Goal: Information Seeking & Learning: Stay updated

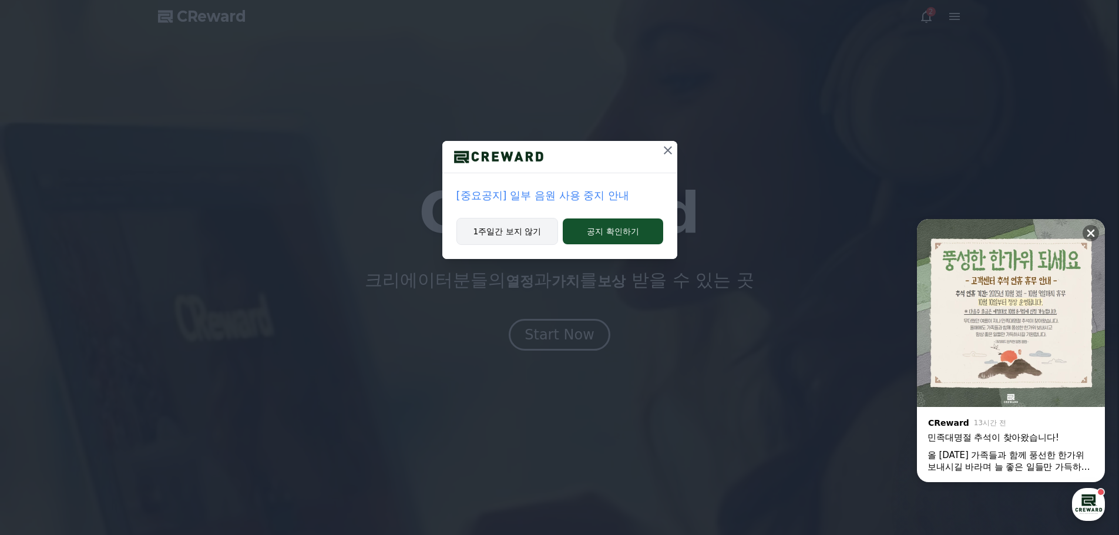
click at [501, 229] on button "1주일간 보지 않기" at bounding box center [507, 231] width 102 height 27
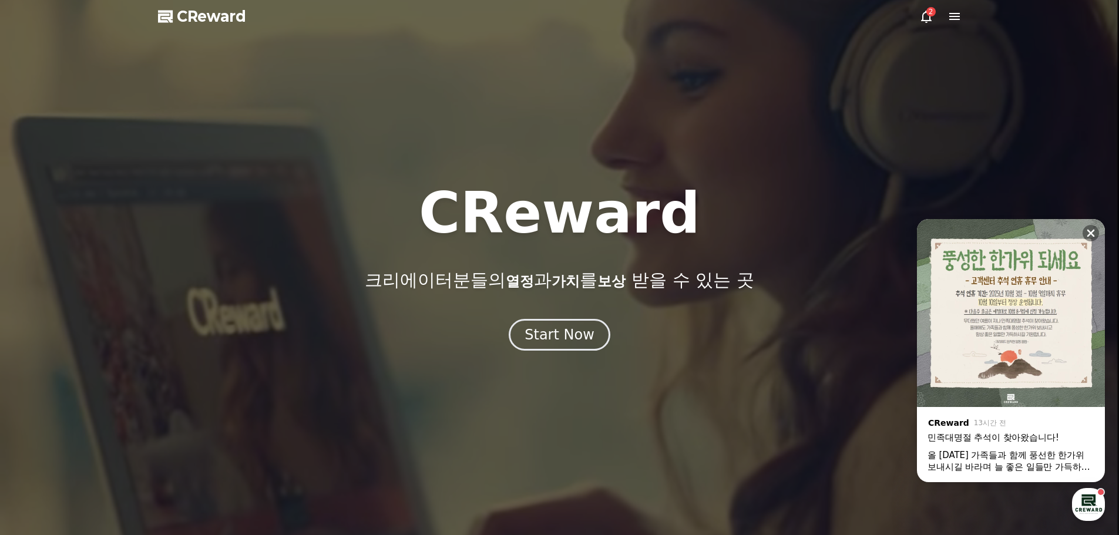
click at [927, 14] on div "2" at bounding box center [930, 11] width 9 height 9
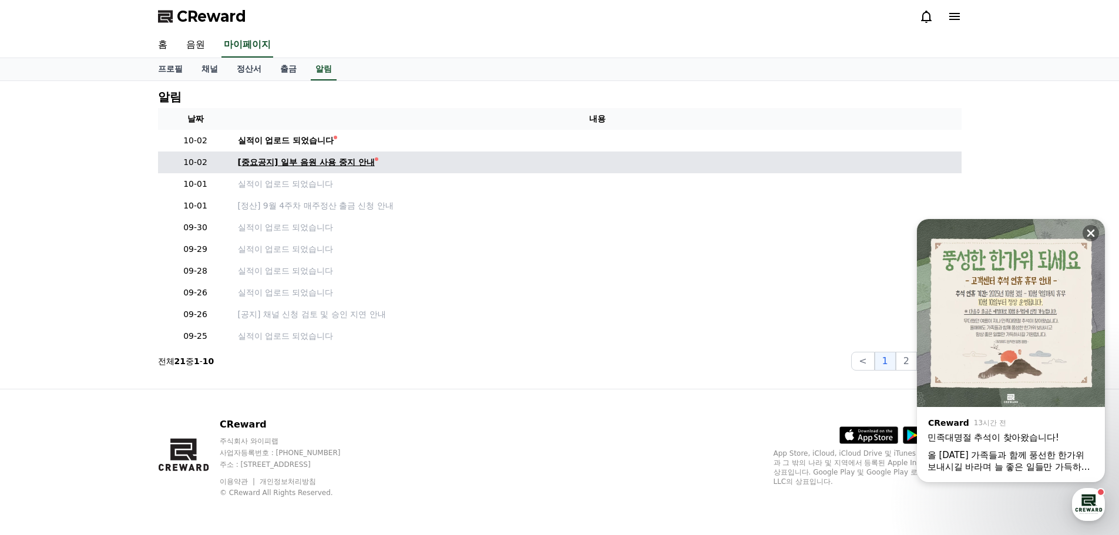
click at [341, 167] on div "[중요공지] 일부 음원 사용 중지 안내" at bounding box center [306, 162] width 137 height 12
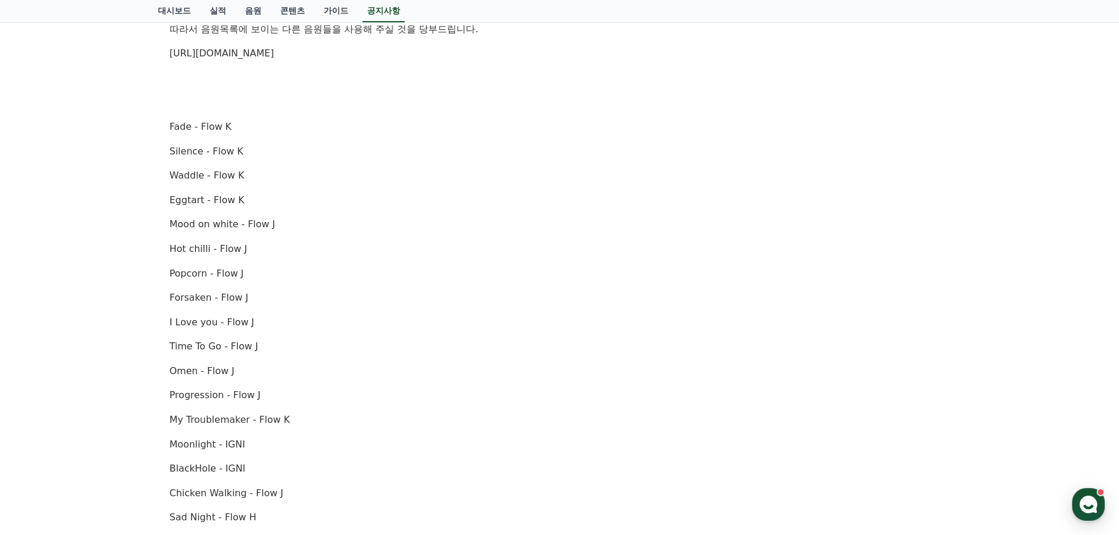
scroll to position [764, 0]
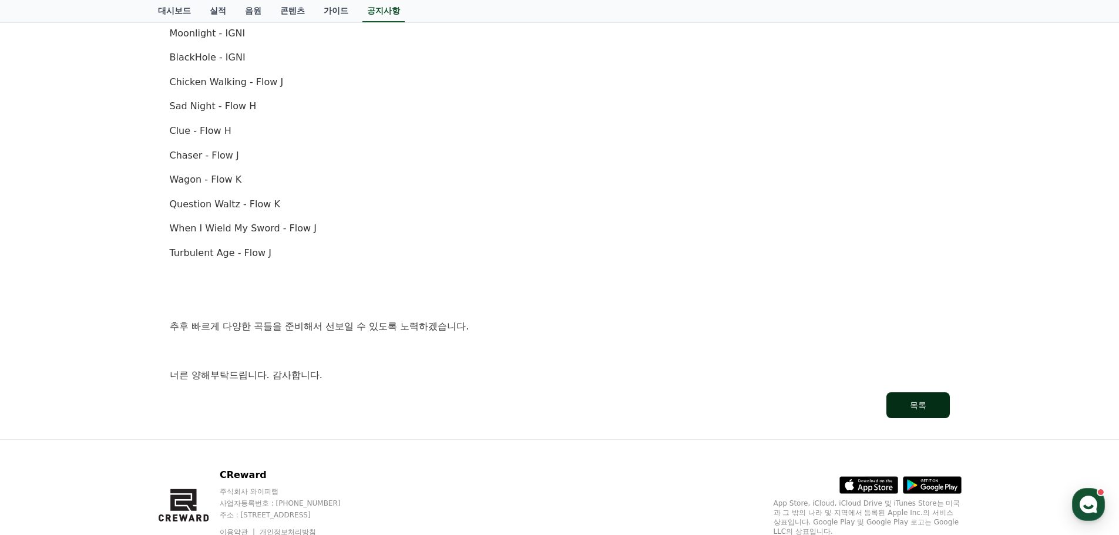
click at [895, 399] on button "목록" at bounding box center [917, 405] width 63 height 26
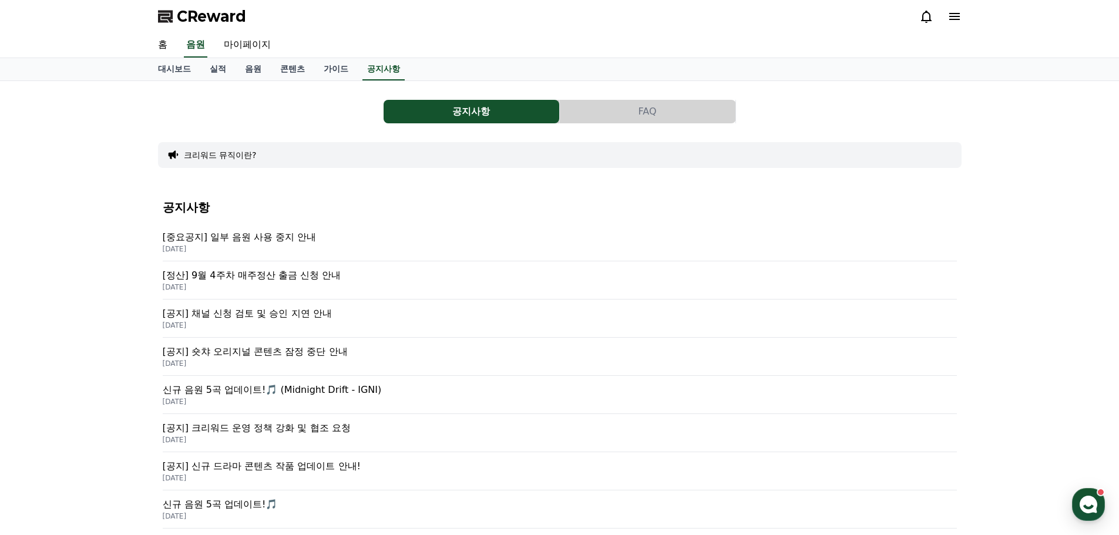
click at [286, 239] on p "[중요공지] 일부 음원 사용 중지 안내" at bounding box center [560, 237] width 794 height 14
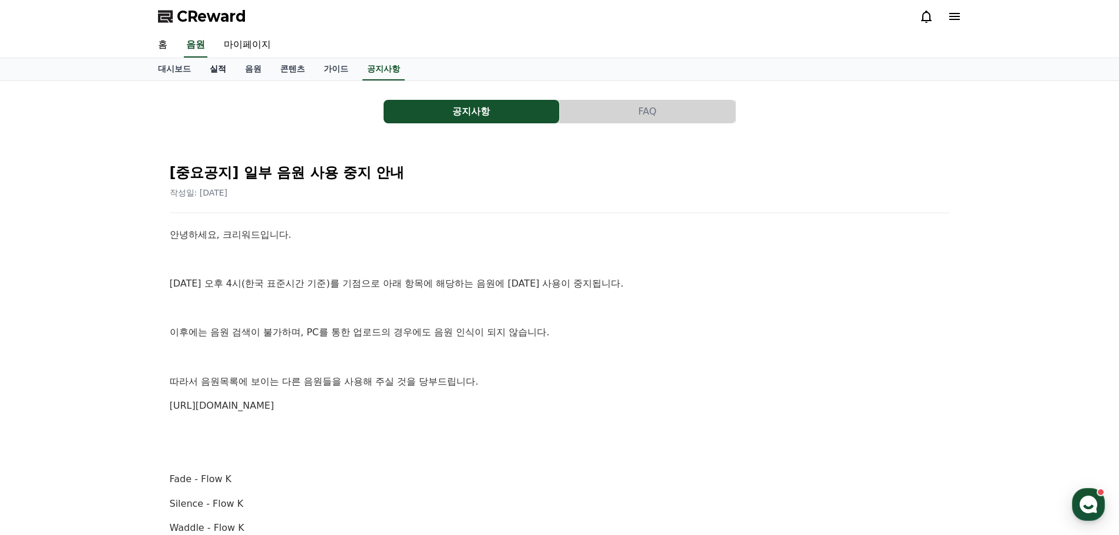
click at [220, 74] on link "실적" at bounding box center [217, 69] width 35 height 22
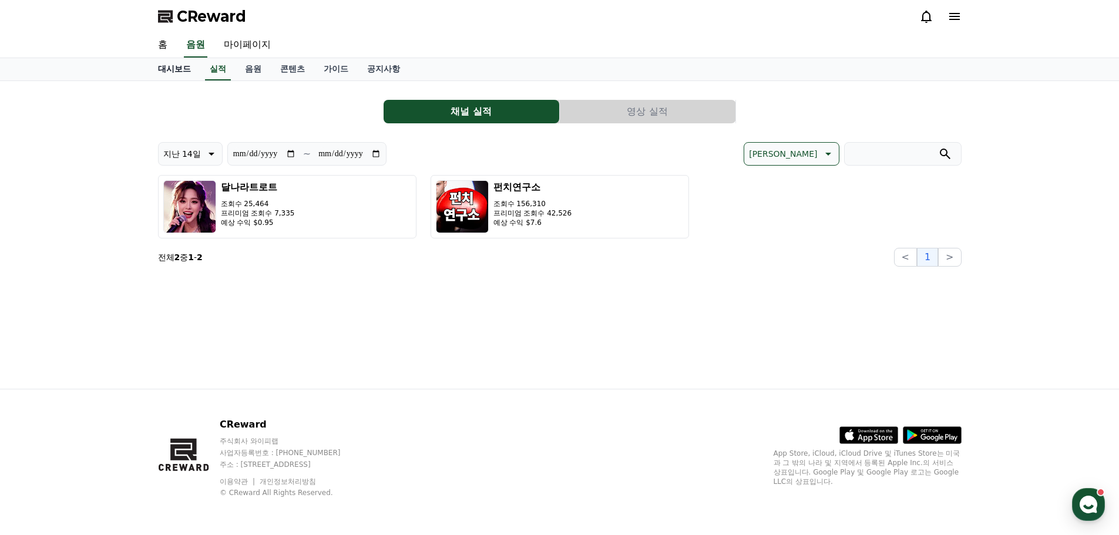
click at [176, 74] on link "대시보드" at bounding box center [175, 69] width 52 height 22
